Goal: Information Seeking & Learning: Learn about a topic

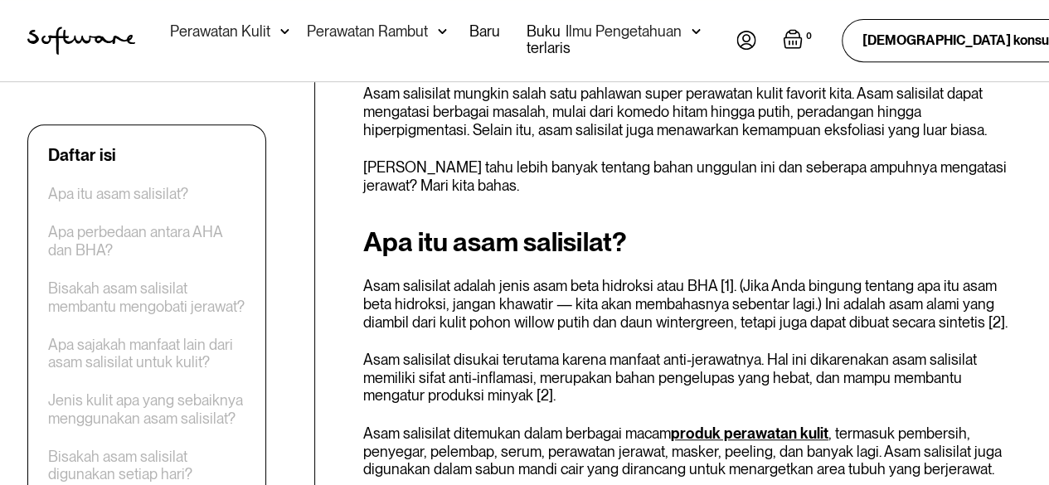
scroll to position [431, 0]
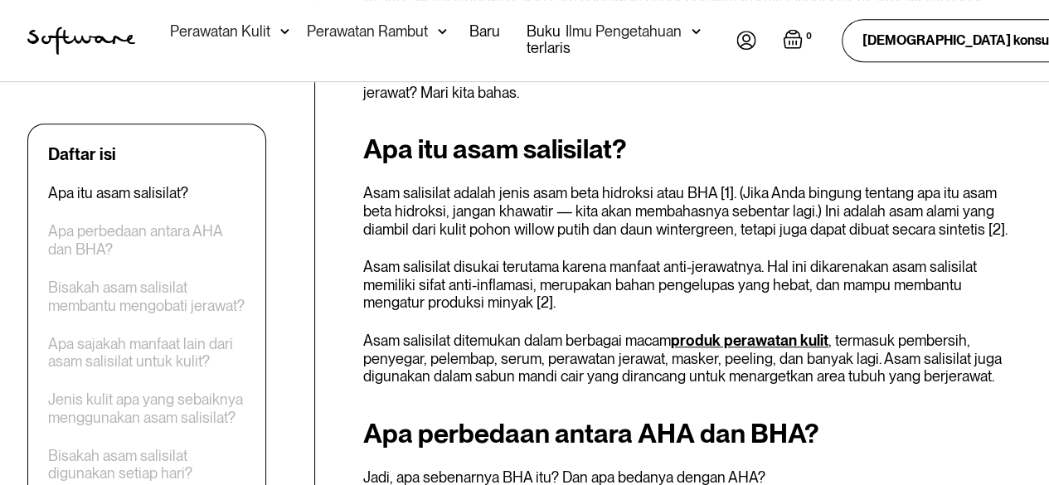
click at [547, 211] on font "Asam salisilat adalah jenis asam beta hidroksi atau BHA [1]. (Jika Anda bingung…" at bounding box center [685, 210] width 644 height 53
click at [488, 208] on font "Asam salisilat adalah jenis asam beta hidroksi atau BHA [1]. (Jika Anda bingung…" at bounding box center [685, 210] width 644 height 53
click at [421, 192] on font "Asam salisilat adalah jenis asam beta hidroksi atau BHA [1]. (Jika Anda bingung…" at bounding box center [685, 210] width 644 height 53
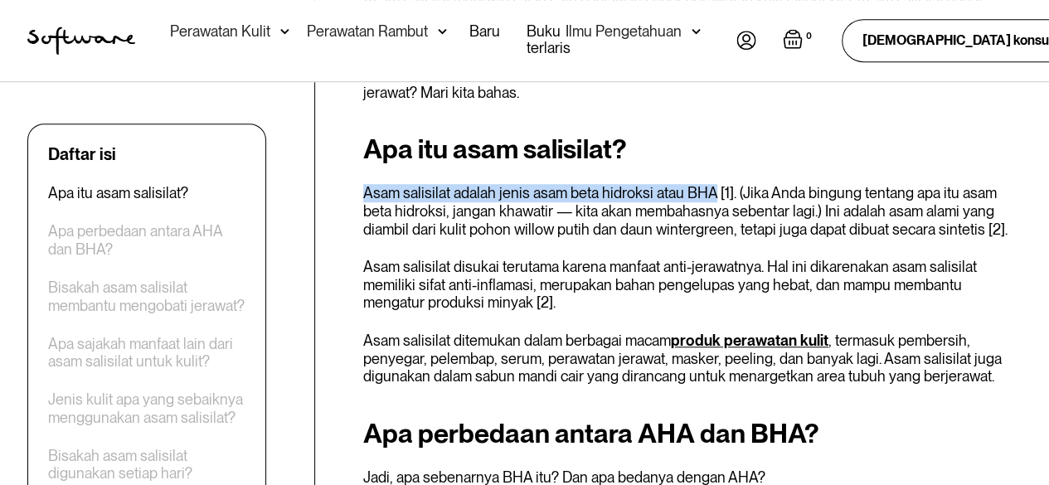
drag, startPoint x: 362, startPoint y: 193, endPoint x: 707, endPoint y: 190, distance: 344.9
click at [707, 190] on font "Asam salisilat adalah jenis asam beta hidroksi atau BHA [1]. (Jika Anda bingung…" at bounding box center [685, 210] width 644 height 53
copy font "Asam salisilat adalah jenis asam beta hidroksi atau BHA"
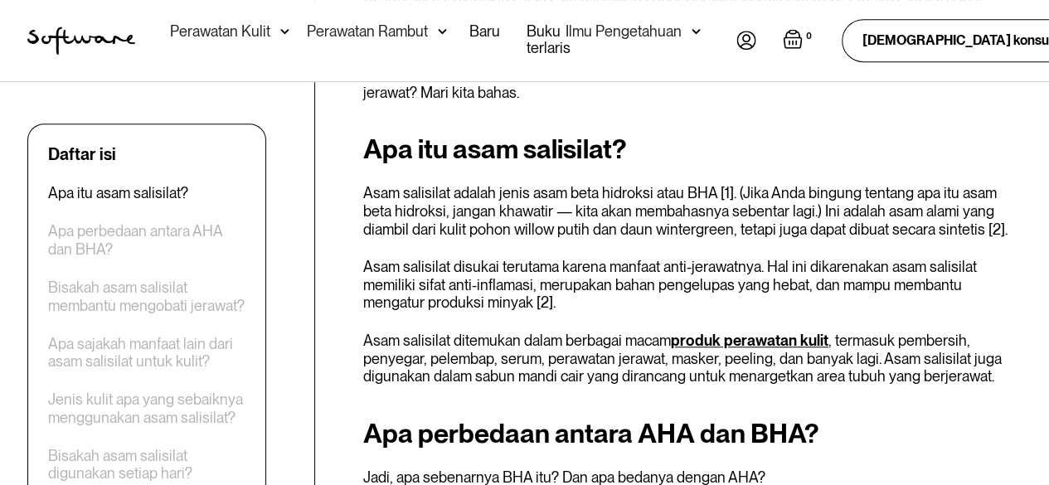
click at [796, 207] on font "Asam salisilat adalah jenis asam beta hidroksi atau BHA [1]. (Jika Anda bingung…" at bounding box center [685, 210] width 644 height 53
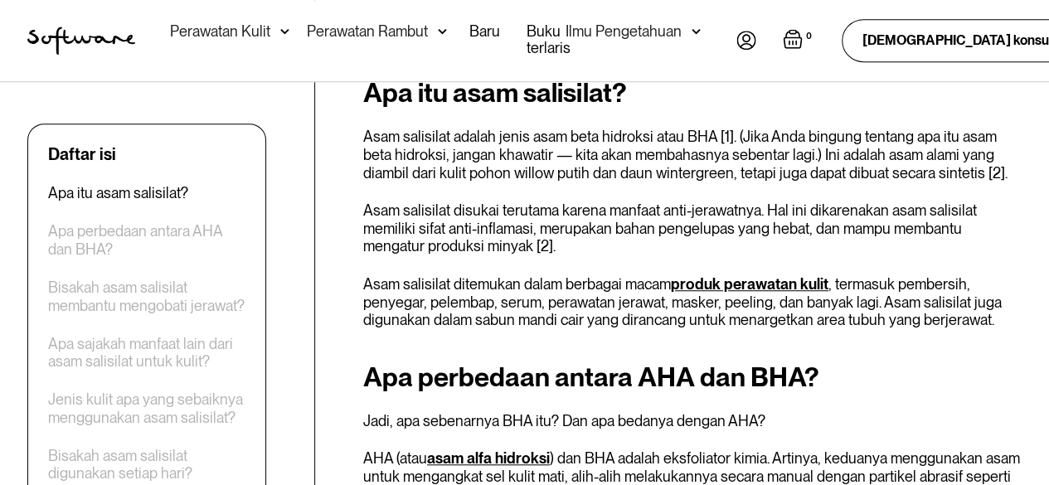
scroll to position [514, 0]
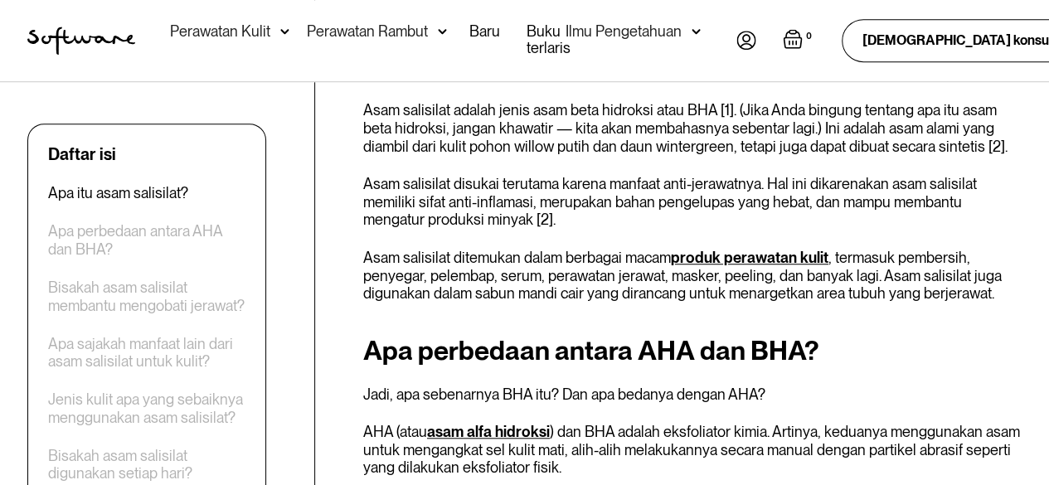
click at [407, 181] on font "Asam salisilat disukai terutama karena manfaat anti-jerawatnya. Hal ini dikaren…" at bounding box center [670, 201] width 614 height 53
click at [449, 187] on font "Asam salisilat disukai terutama karena manfaat anti-jerawatnya. Hal ini dikaren…" at bounding box center [670, 201] width 614 height 53
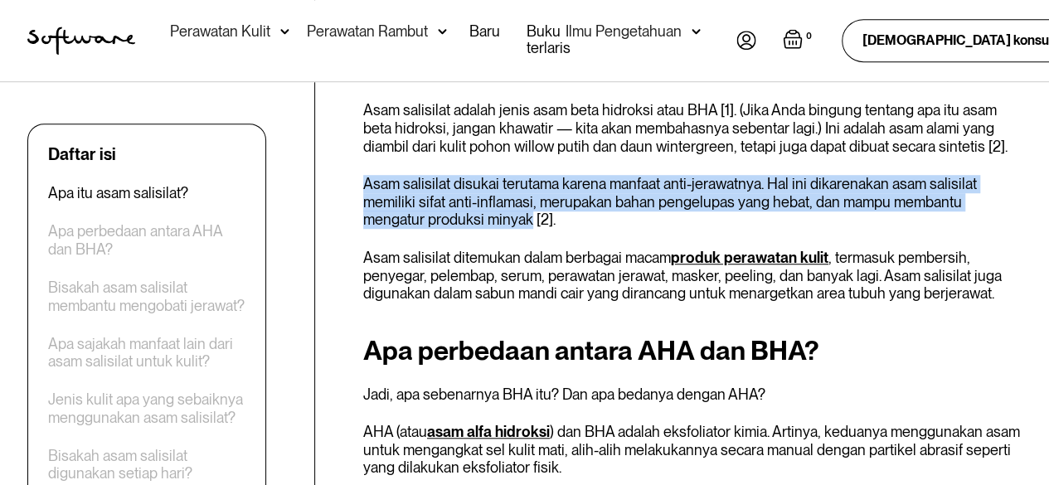
drag, startPoint x: 363, startPoint y: 182, endPoint x: 464, endPoint y: 224, distance: 109.3
click at [464, 224] on font "Asam salisilat disukai terutama karena manfaat anti-jerawatnya. Hal ini dikaren…" at bounding box center [670, 201] width 614 height 53
copy font "Asam salisilat disukai terutama karena manfaat anti-jerawatnya. Hal ini dikaren…"
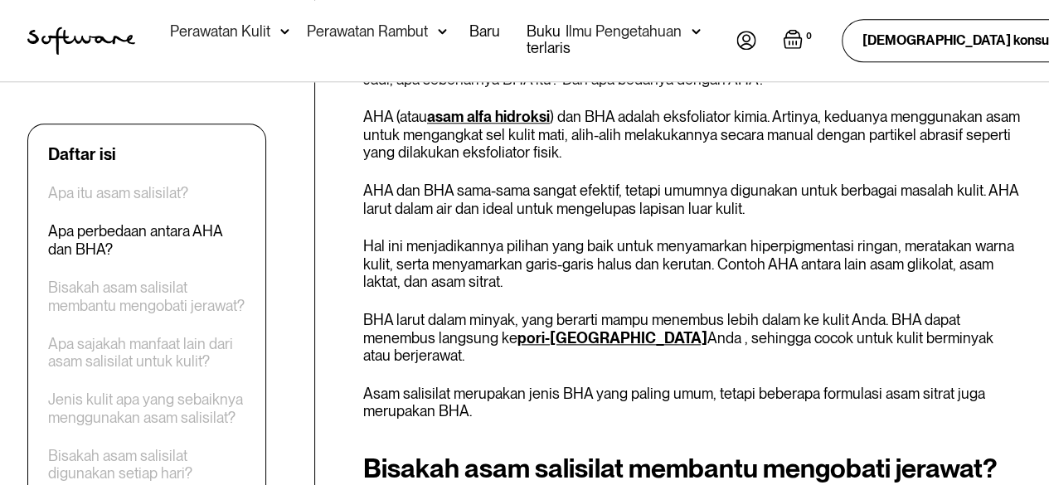
scroll to position [846, 0]
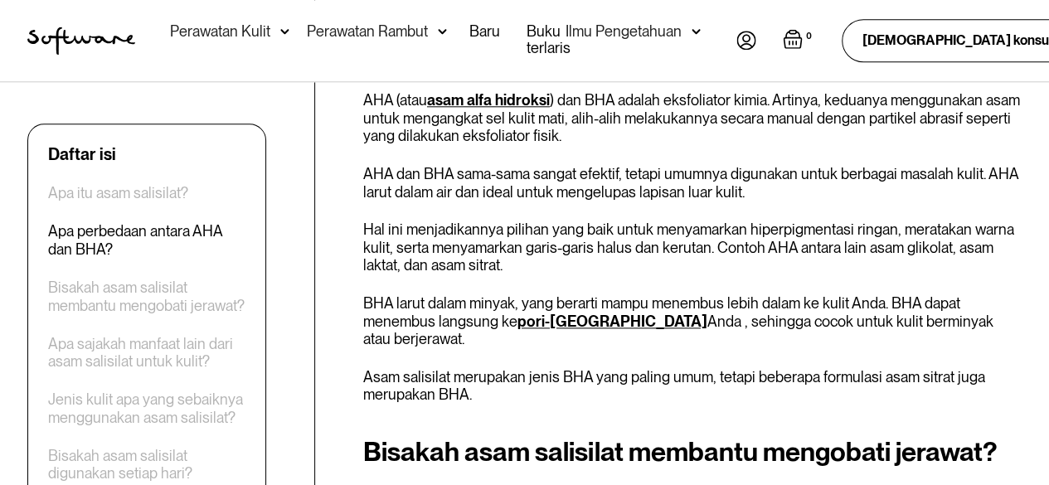
click at [640, 137] on p "AHA (atau asam alfa hidroksi ) dan BHA adalah eksfoliator kimia. Artinya, kedua…" at bounding box center [692, 118] width 659 height 54
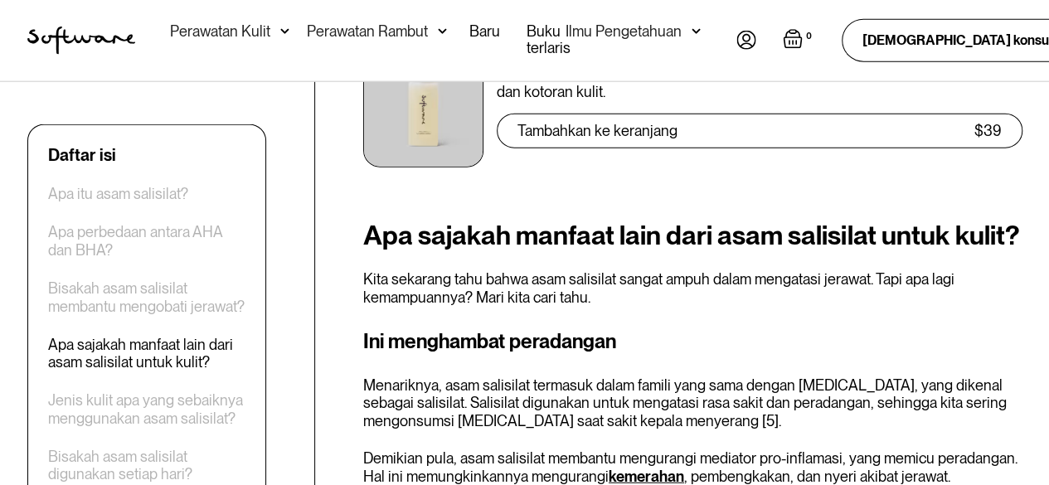
scroll to position [2172, 0]
